Goal: Transaction & Acquisition: Download file/media

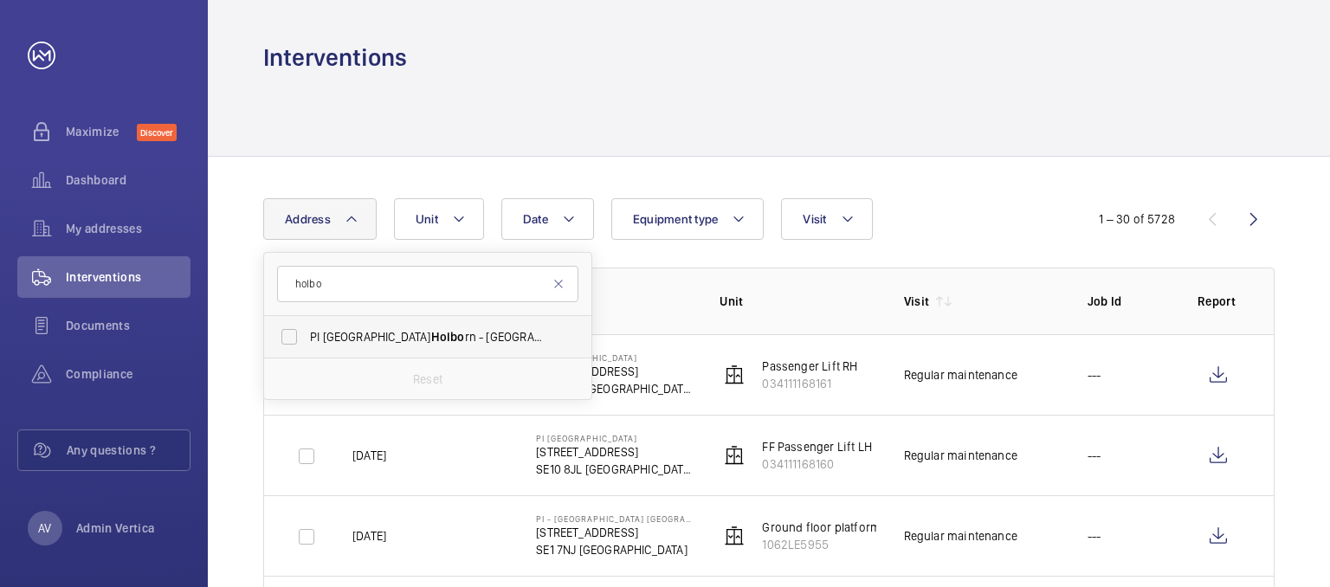
type input "holbo"
click at [355, 339] on span "PI London [PERSON_NAME] - [STREET_ADDRESS][PERSON_NAME]" at bounding box center [429, 336] width 238 height 17
click at [307, 339] on input "PI London [PERSON_NAME] - [STREET_ADDRESS][PERSON_NAME]" at bounding box center [289, 337] width 35 height 35
checkbox input "true"
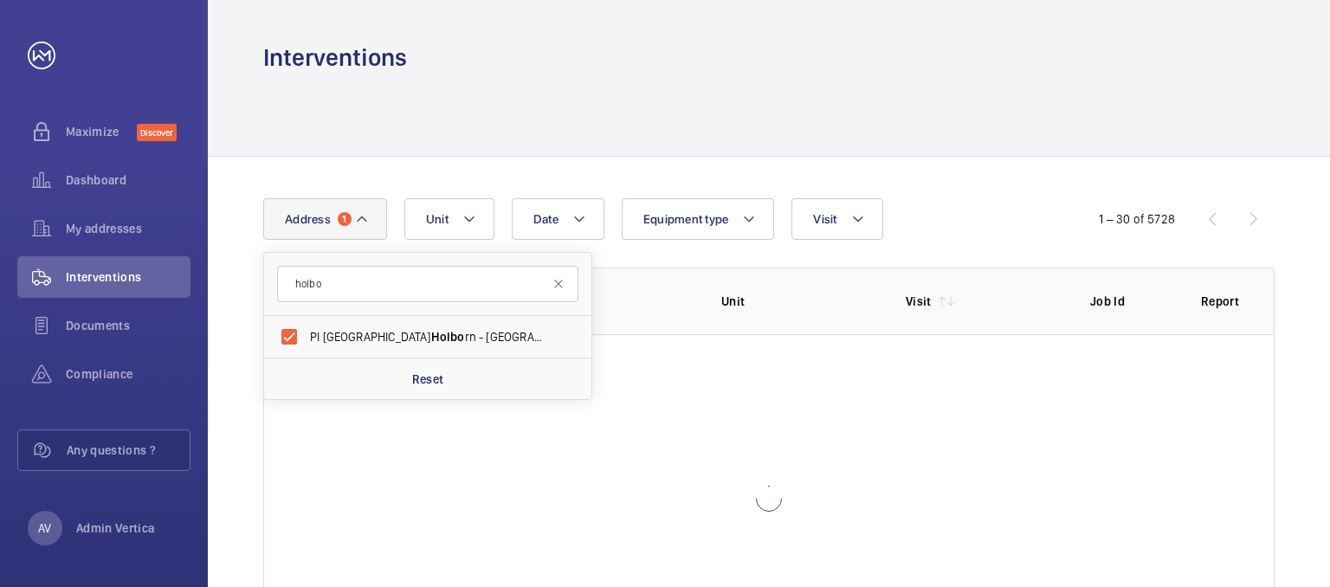
click at [738, 84] on div at bounding box center [769, 115] width 1012 height 82
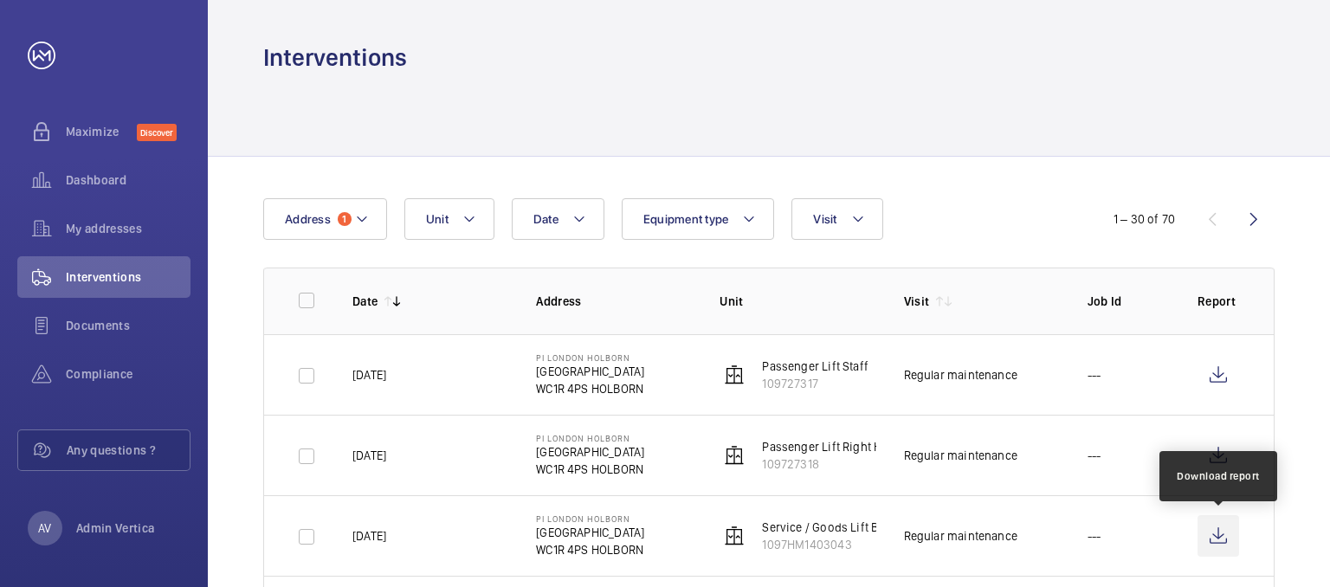
click at [1222, 533] on wm-front-icon-button at bounding box center [1219, 536] width 42 height 42
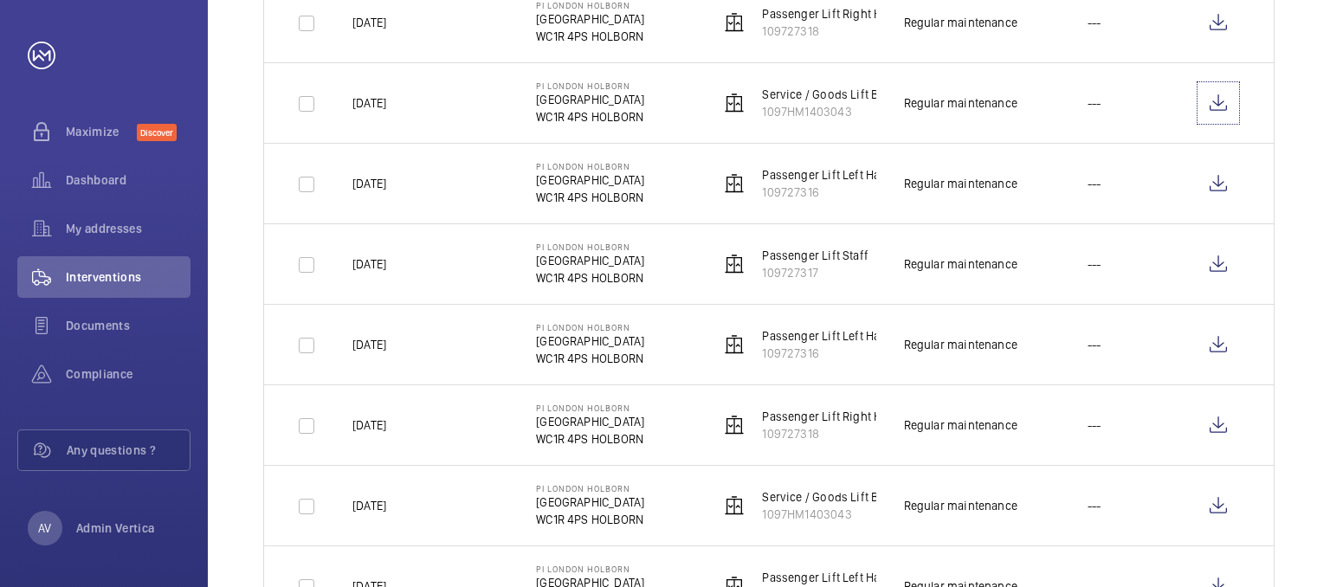
scroll to position [520, 0]
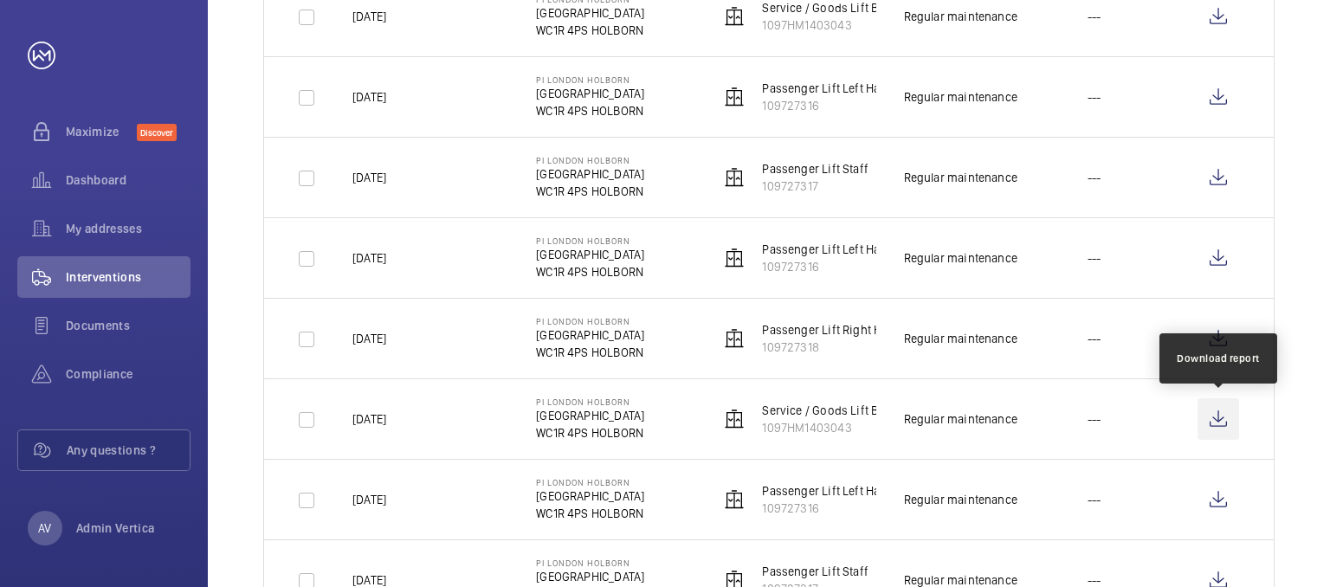
click at [1221, 410] on wm-front-icon-button at bounding box center [1219, 419] width 42 height 42
